Goal: Find specific page/section: Find specific page/section

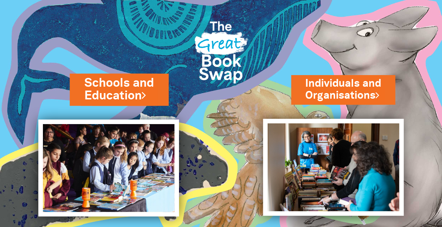
click at [112, 88] on link "Schools and Education" at bounding box center [118, 90] width 69 height 30
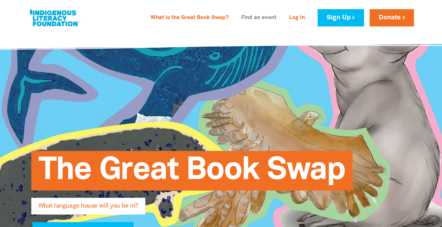
click at [262, 16] on link "Find an event" at bounding box center [259, 17] width 44 height 11
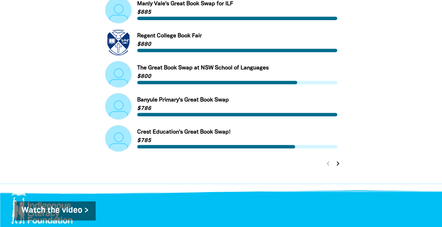
scroll to position [337, 0]
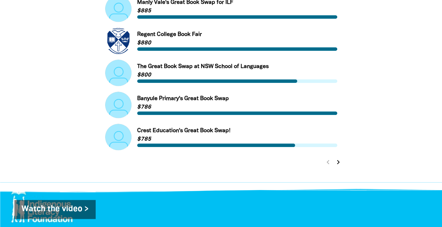
click at [340, 163] on icon "chevron_right" at bounding box center [338, 162] width 8 height 8
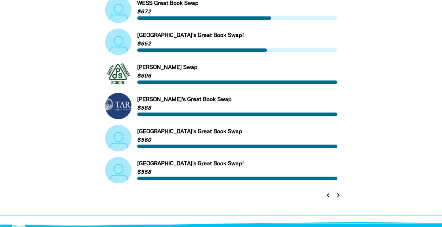
scroll to position [322, 0]
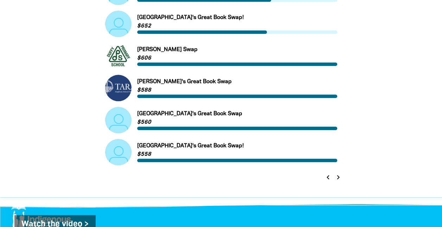
click at [337, 177] on icon "chevron_right" at bounding box center [338, 177] width 8 height 8
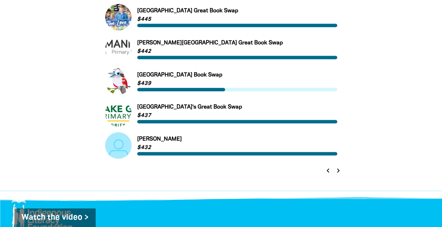
scroll to position [338, 0]
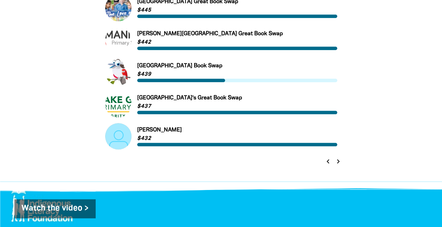
click at [340, 162] on icon "chevron_right" at bounding box center [338, 161] width 8 height 8
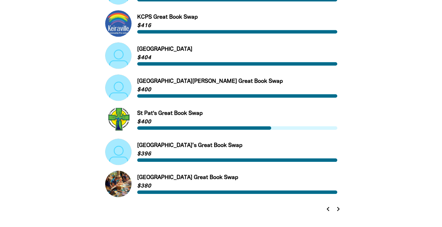
scroll to position [295, 0]
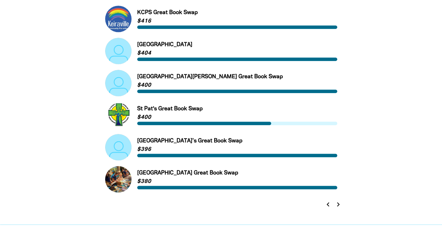
click at [339, 206] on icon "chevron_right" at bounding box center [338, 204] width 8 height 8
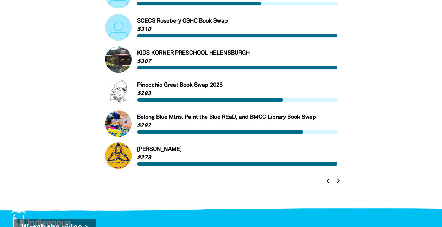
scroll to position [329, 0]
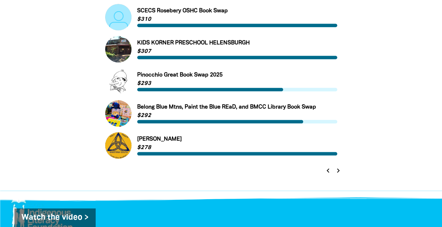
click at [339, 171] on icon "chevron_right" at bounding box center [338, 170] width 8 height 8
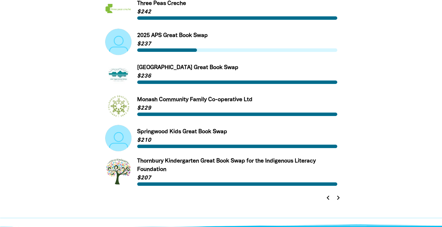
scroll to position [306, 0]
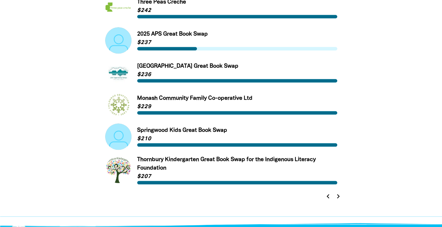
click at [341, 194] on icon "chevron_right" at bounding box center [338, 196] width 8 height 8
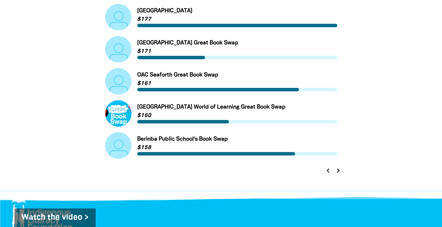
scroll to position [334, 0]
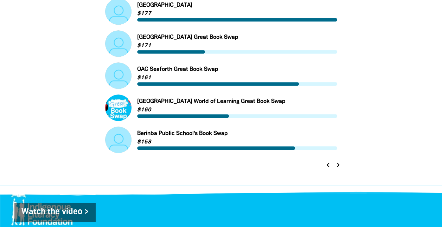
click at [340, 165] on icon "chevron_right" at bounding box center [338, 165] width 8 height 8
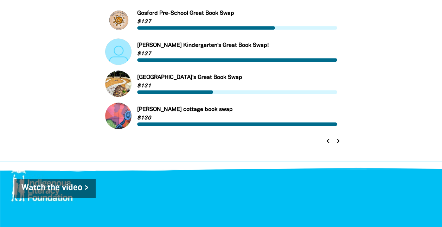
scroll to position [364, 0]
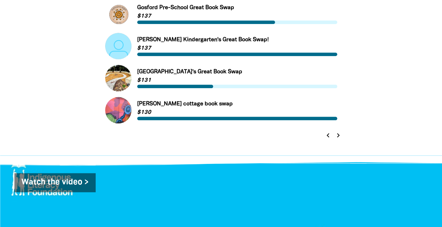
click at [339, 136] on icon "chevron_right" at bounding box center [338, 135] width 8 height 8
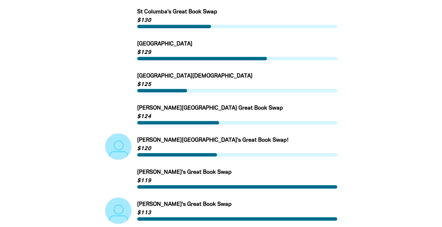
scroll to position [167, 0]
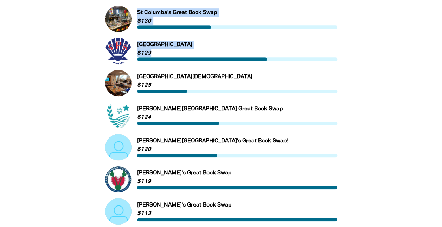
drag, startPoint x: 442, startPoint y: 67, endPoint x: 447, endPoint y: 52, distance: 15.8
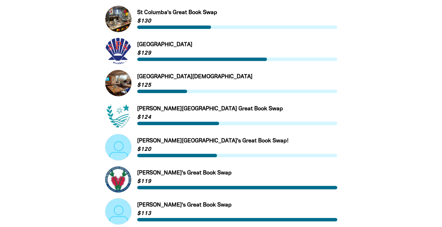
drag, startPoint x: 447, startPoint y: 52, endPoint x: 425, endPoint y: 75, distance: 32.1
click at [425, 75] on div "Search for Great Book Swaps... search Link to [GEOGRAPHIC_DATA]'s Great Book Sw…" at bounding box center [221, 162] width 422 height 382
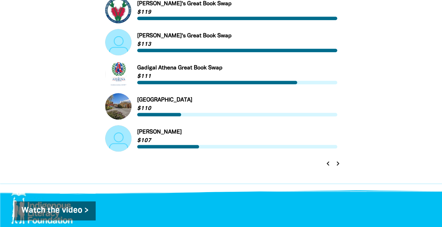
scroll to position [337, 0]
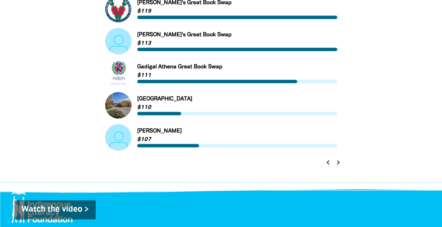
click at [337, 162] on icon "chevron_right" at bounding box center [338, 162] width 8 height 8
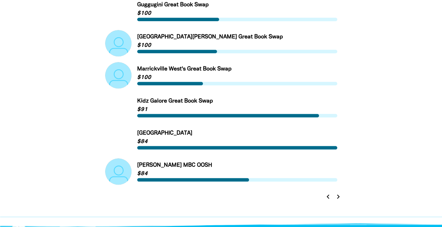
scroll to position [327, 0]
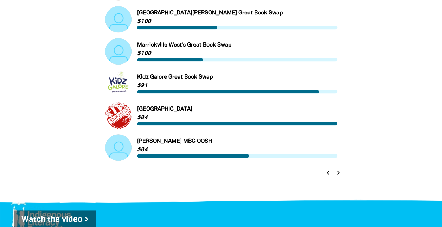
click at [341, 171] on icon "chevron_right" at bounding box center [338, 172] width 8 height 8
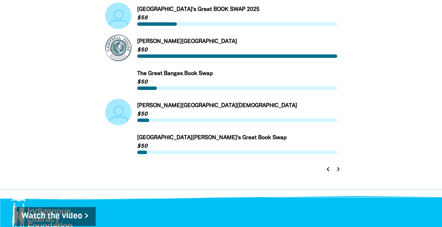
scroll to position [340, 0]
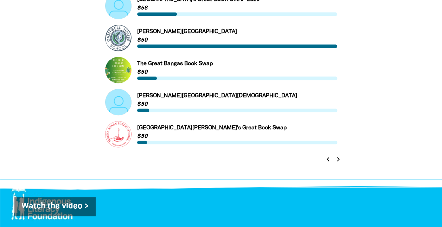
click at [339, 161] on icon "chevron_right" at bounding box center [338, 159] width 8 height 8
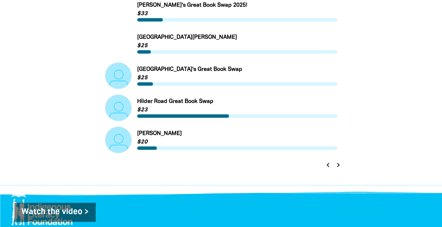
scroll to position [344, 0]
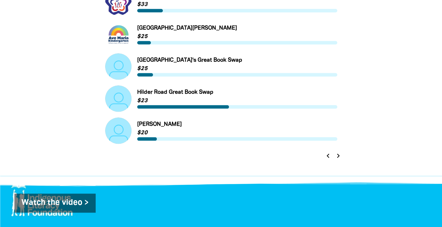
click at [339, 158] on icon "chevron_right" at bounding box center [338, 155] width 8 height 8
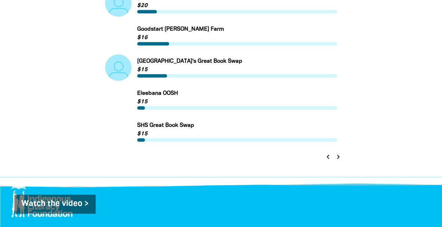
scroll to position [348, 0]
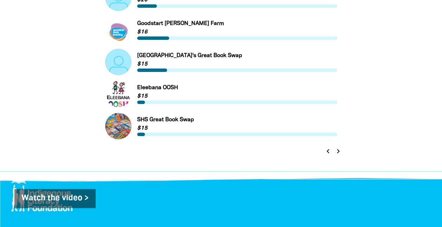
click at [339, 152] on icon "chevron_right" at bounding box center [338, 151] width 8 height 8
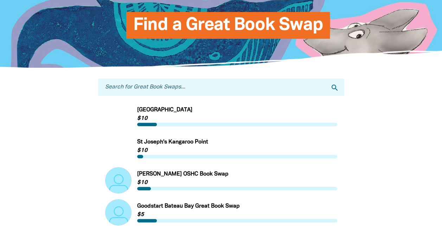
scroll to position [0, 0]
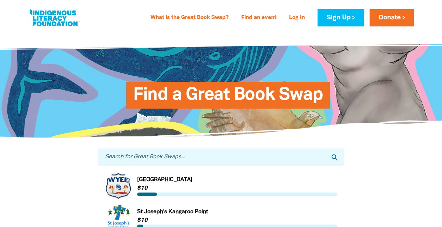
click at [158, 157] on input "Search for Great Book Swaps..." at bounding box center [221, 156] width 246 height 17
type input "[PERSON_NAME]"
